Goal: Check status: Check status

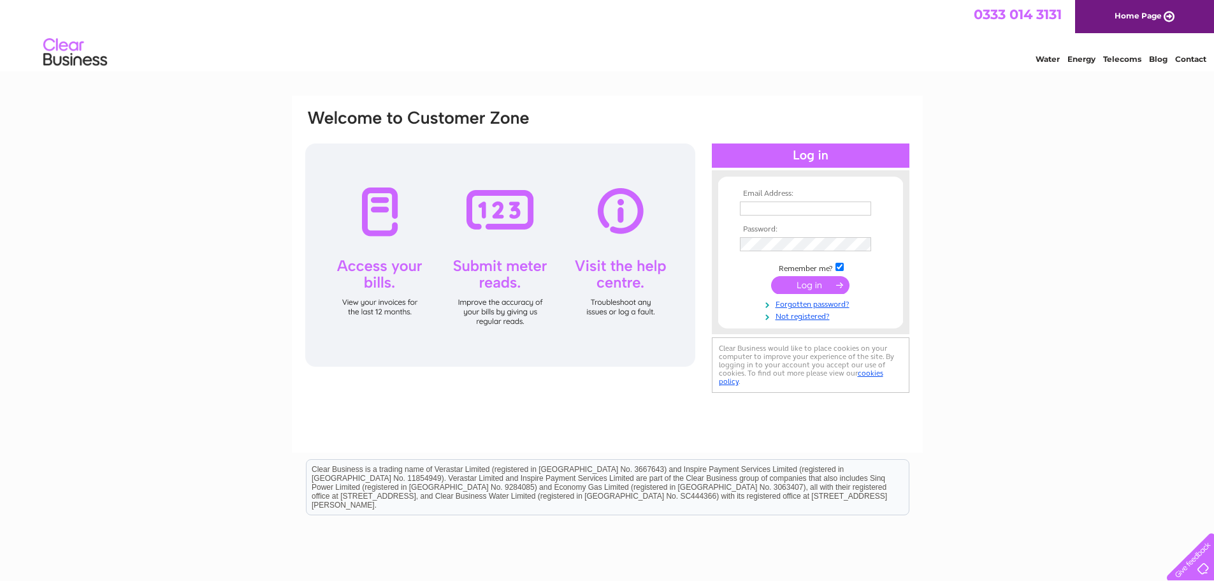
type input "[EMAIL_ADDRESS][DOMAIN_NAME]"
click at [802, 286] on input "submit" at bounding box center [810, 285] width 78 height 18
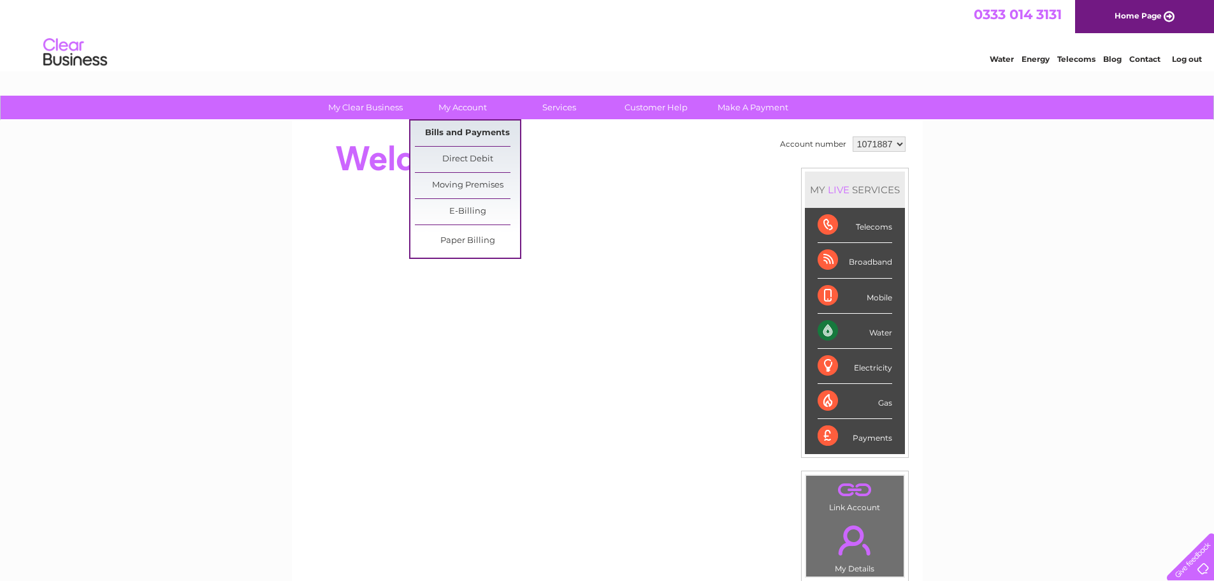
click at [458, 139] on link "Bills and Payments" at bounding box center [467, 132] width 105 height 25
